Goal: Find contact information: Obtain details needed to contact an individual or organization

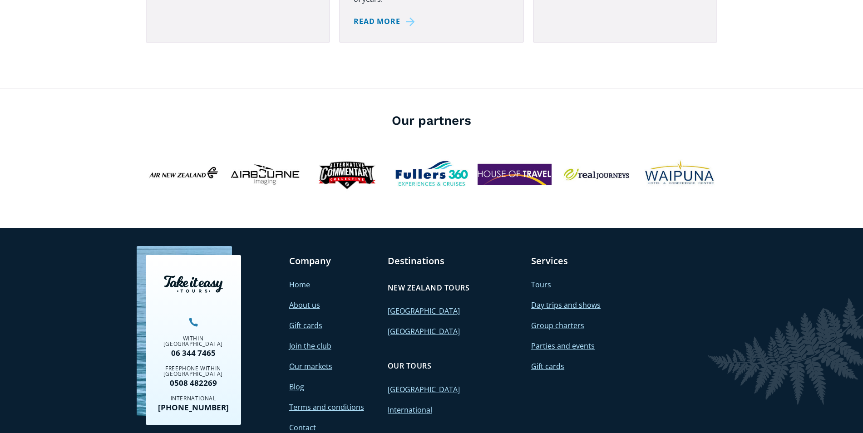
scroll to position [3212, 0]
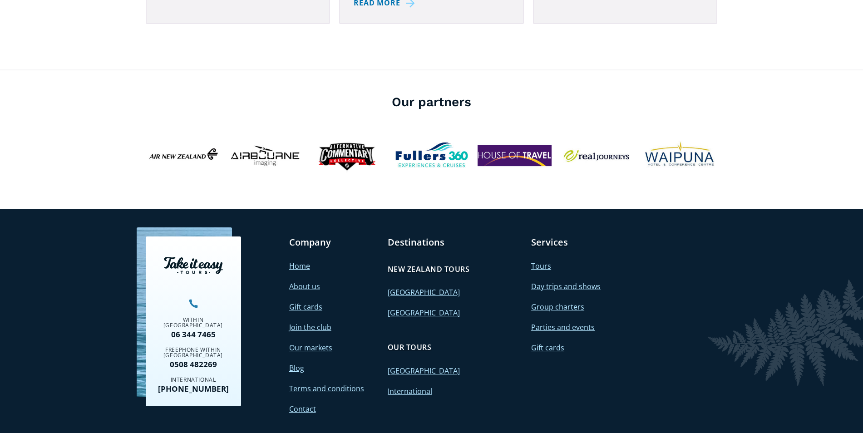
click at [299, 404] on link "Contact" at bounding box center [302, 409] width 27 height 10
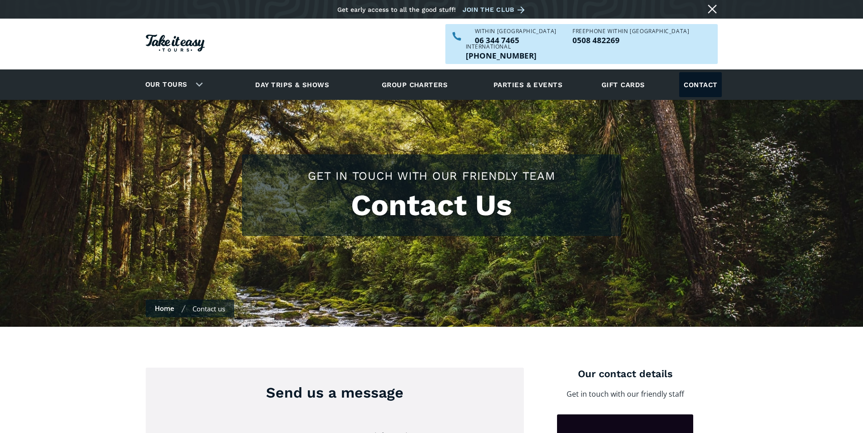
click at [698, 72] on link "Contact" at bounding box center [700, 84] width 43 height 25
click at [695, 72] on link "Contact" at bounding box center [700, 84] width 43 height 25
